Goal: Task Accomplishment & Management: Manage account settings

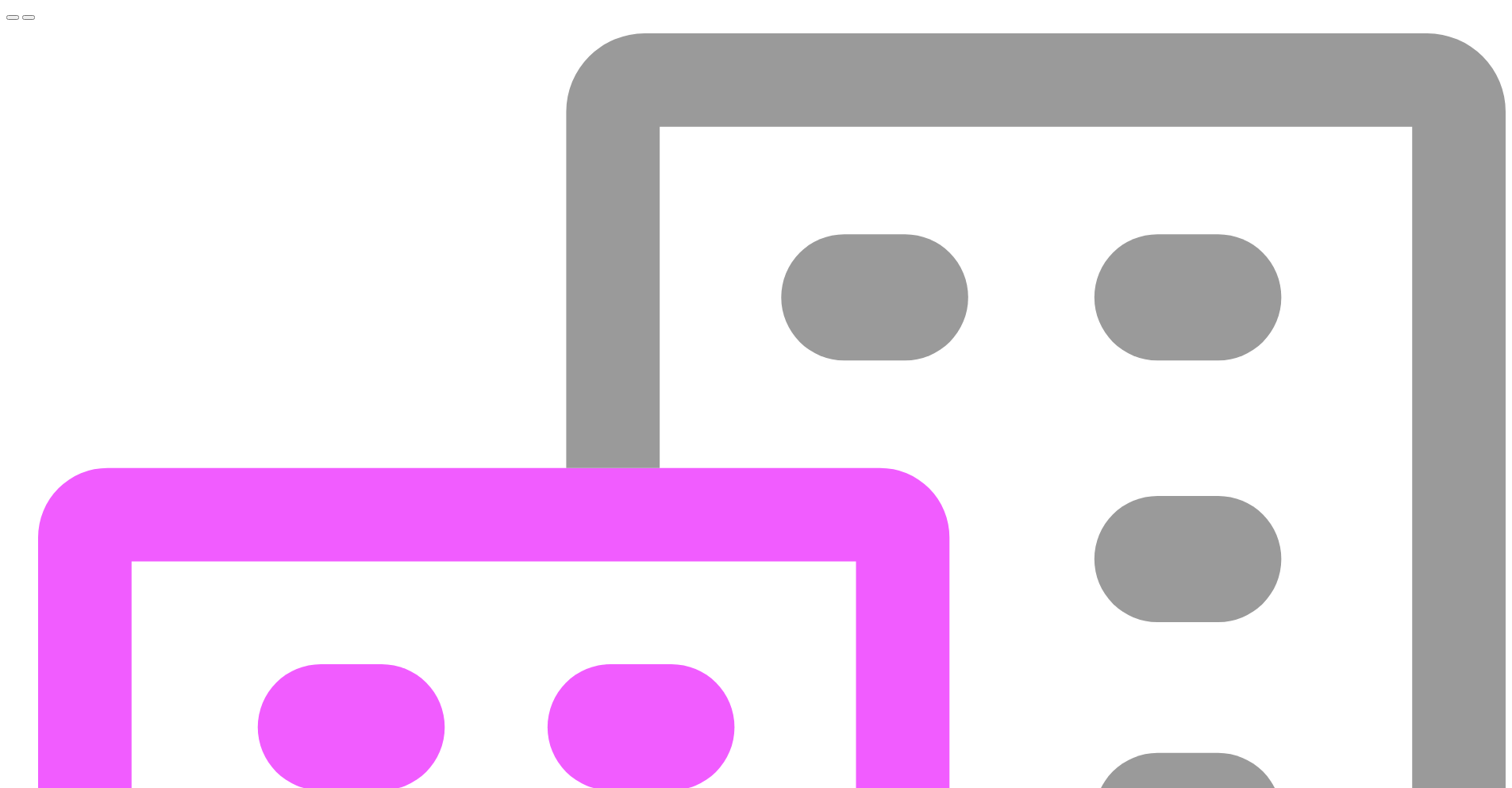
click at [12, 17] on span "Toggle navigation menu" at bounding box center [12, 17] width 0 height 0
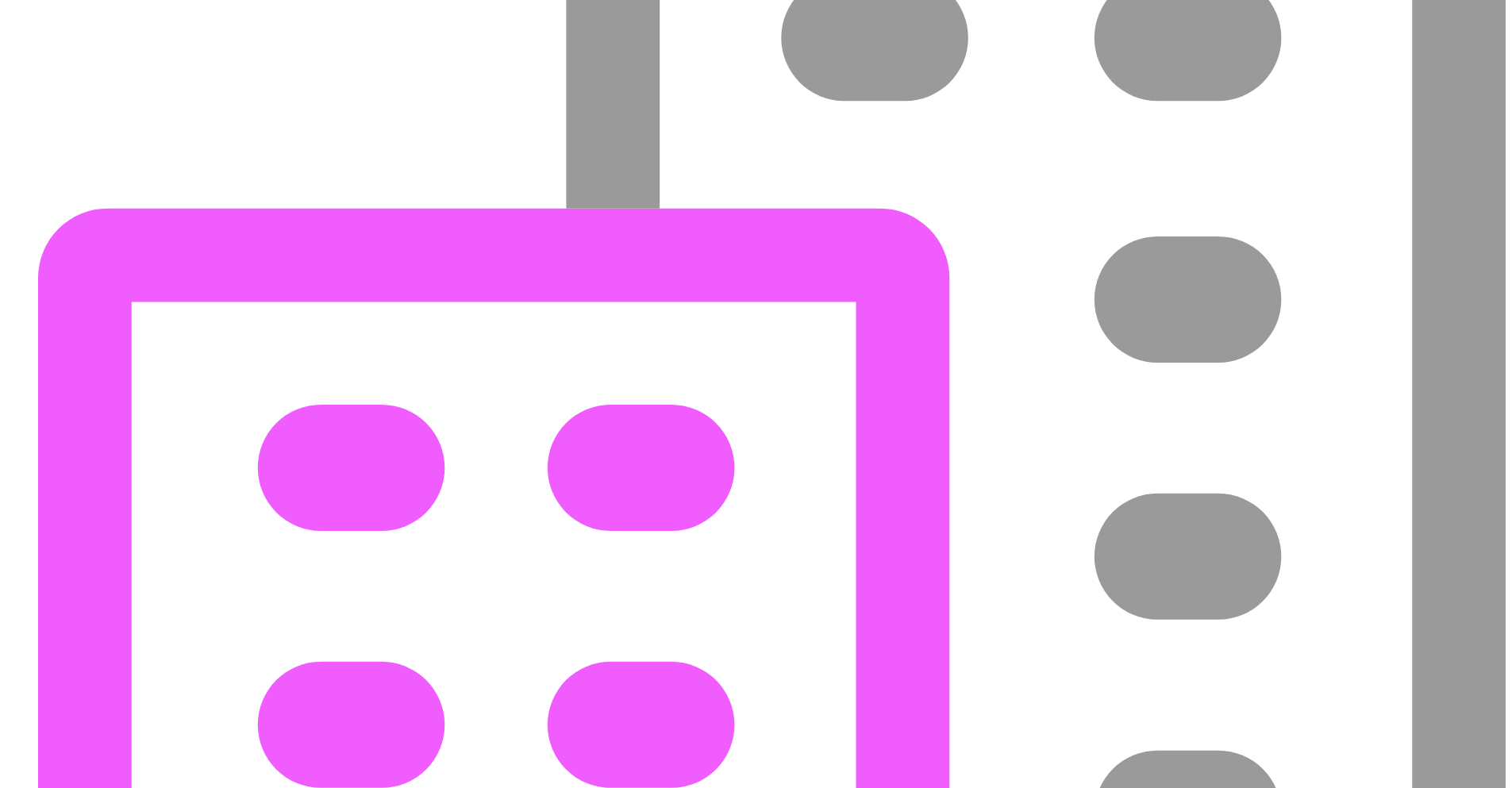
scroll to position [286, 0]
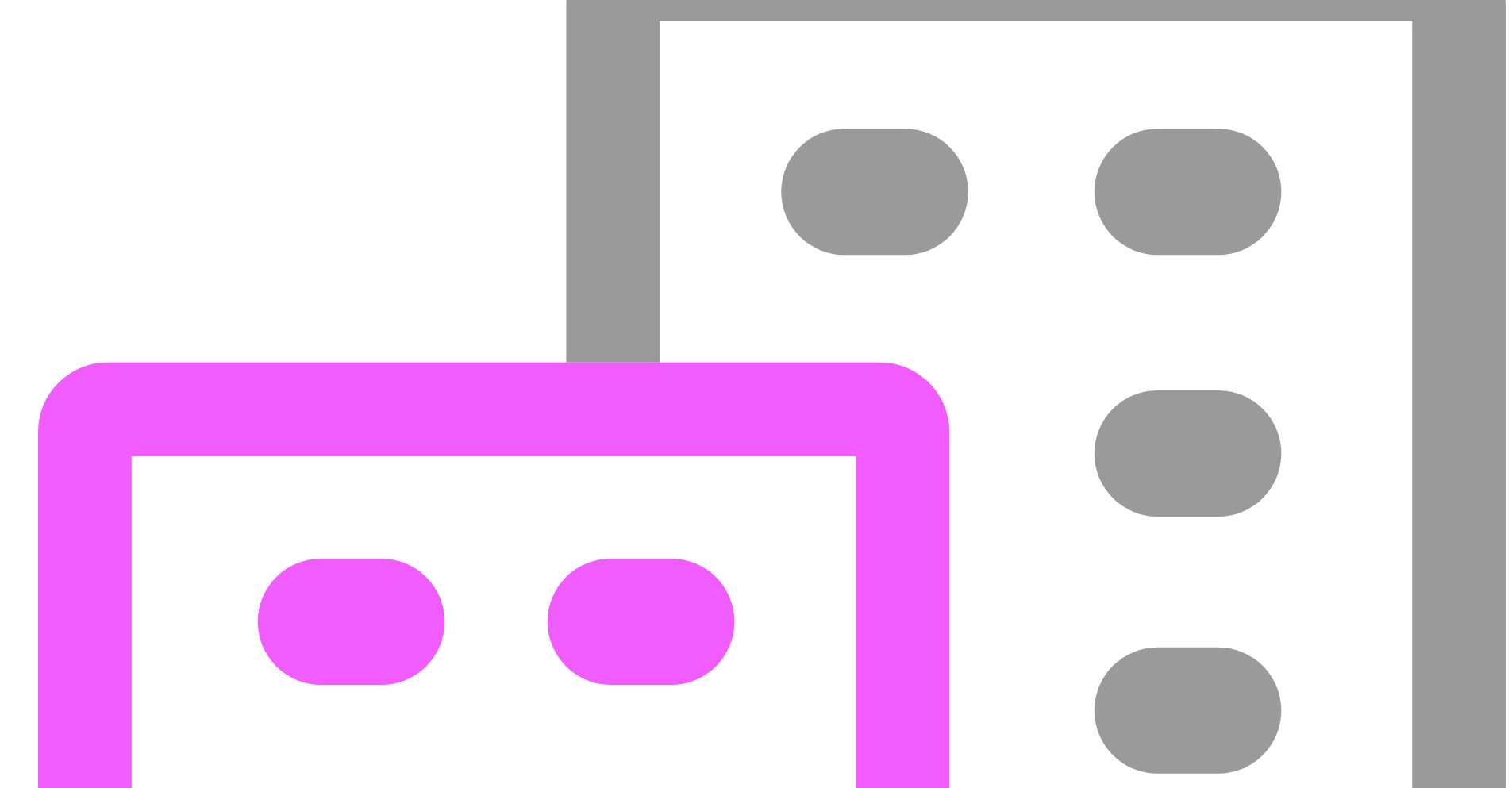
scroll to position [185, 0]
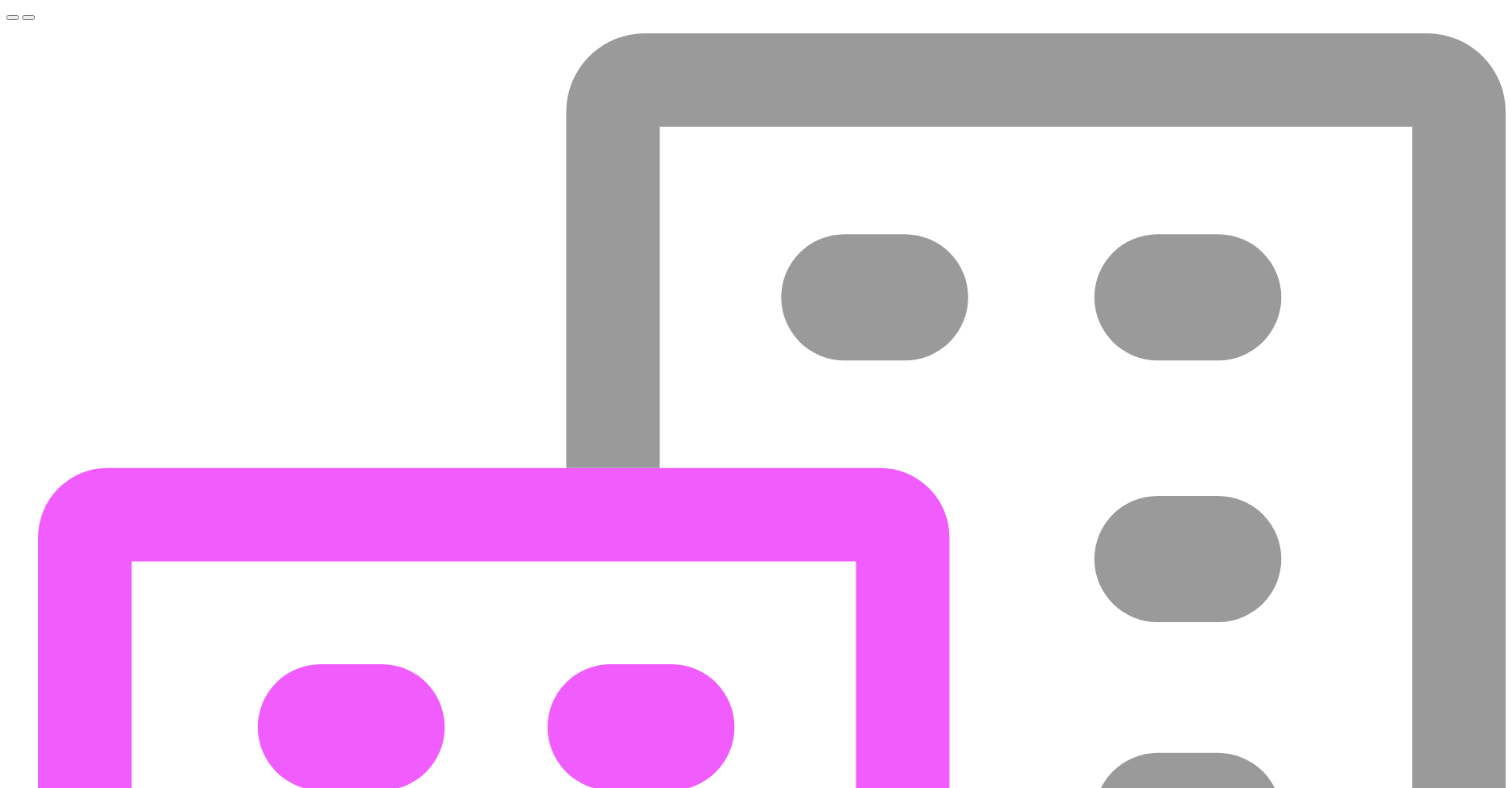
drag, startPoint x: 110, startPoint y: 278, endPoint x: 893, endPoint y: 88, distance: 805.7
